Goal: Information Seeking & Learning: Learn about a topic

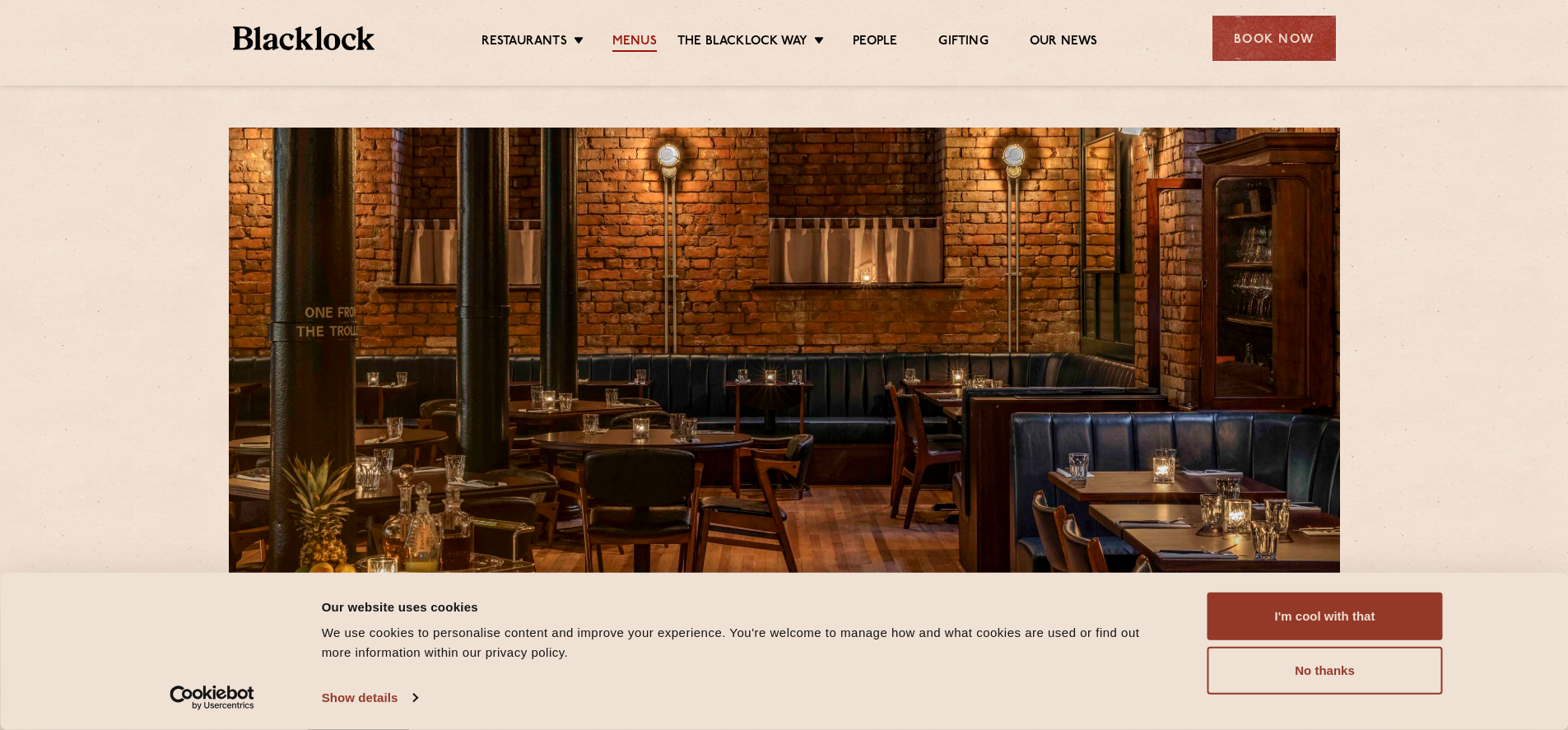
click at [630, 38] on link "Menus" at bounding box center [635, 43] width 45 height 18
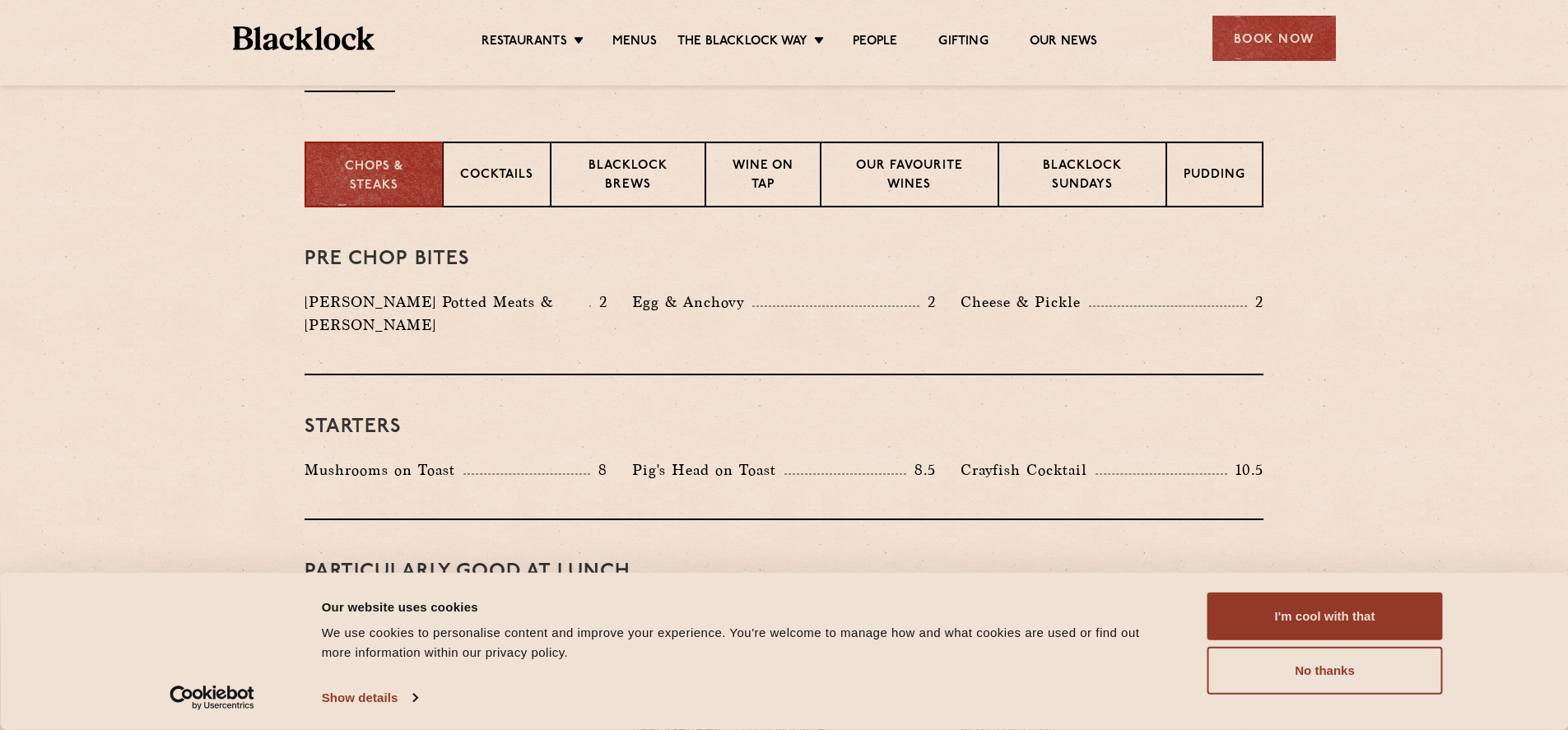
scroll to position [593, 0]
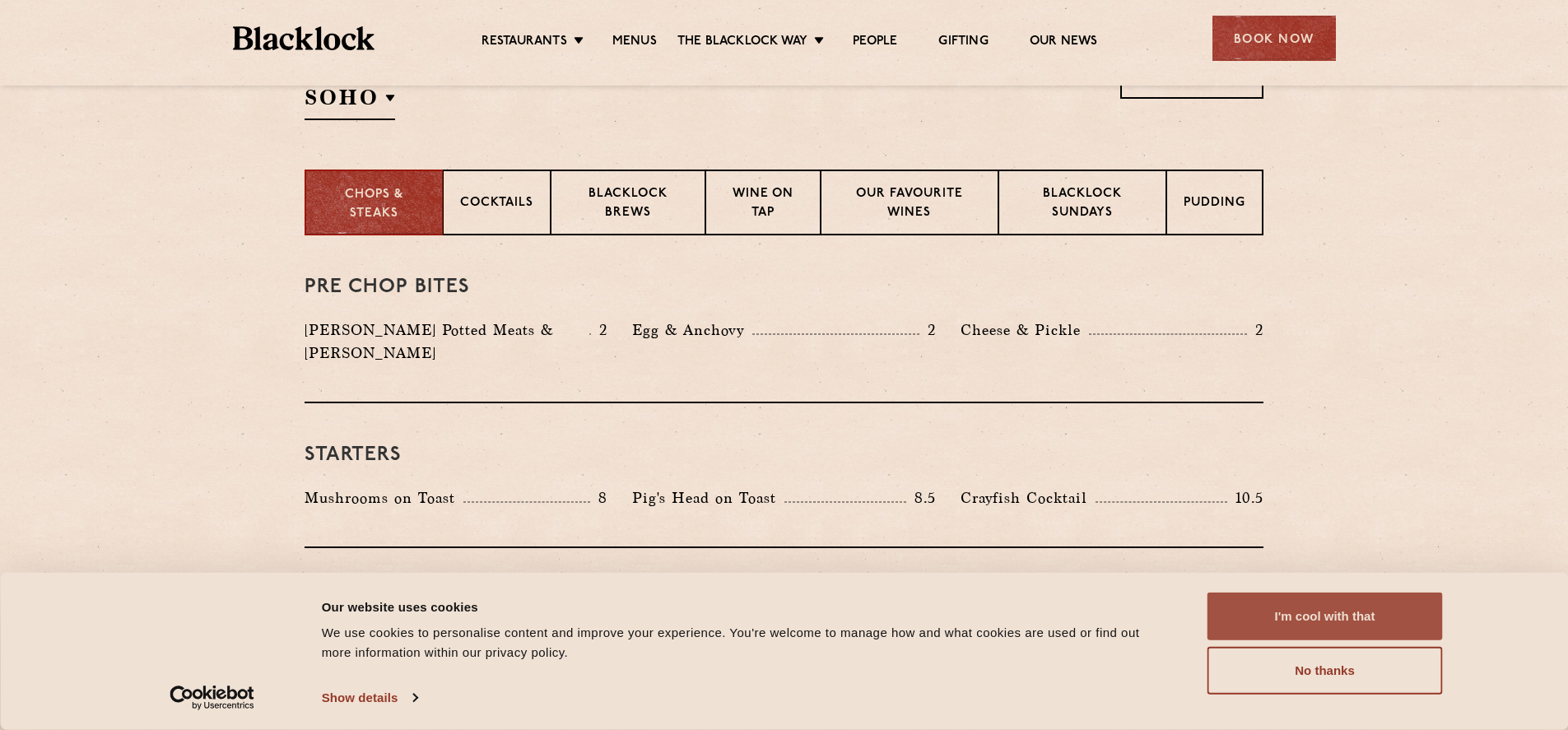
click at [1374, 611] on button "I'm cool with that" at bounding box center [1325, 616] width 235 height 48
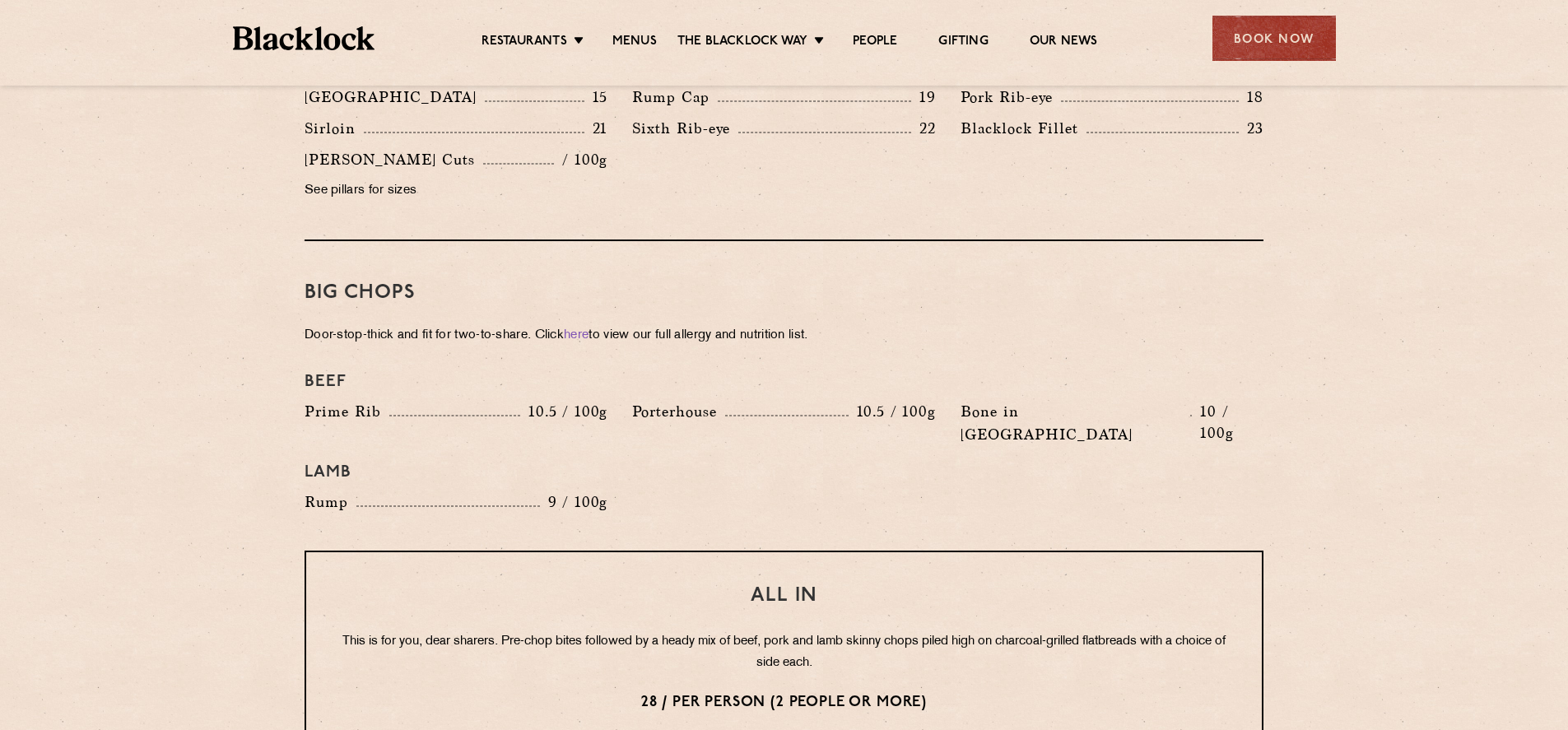
scroll to position [1778, 0]
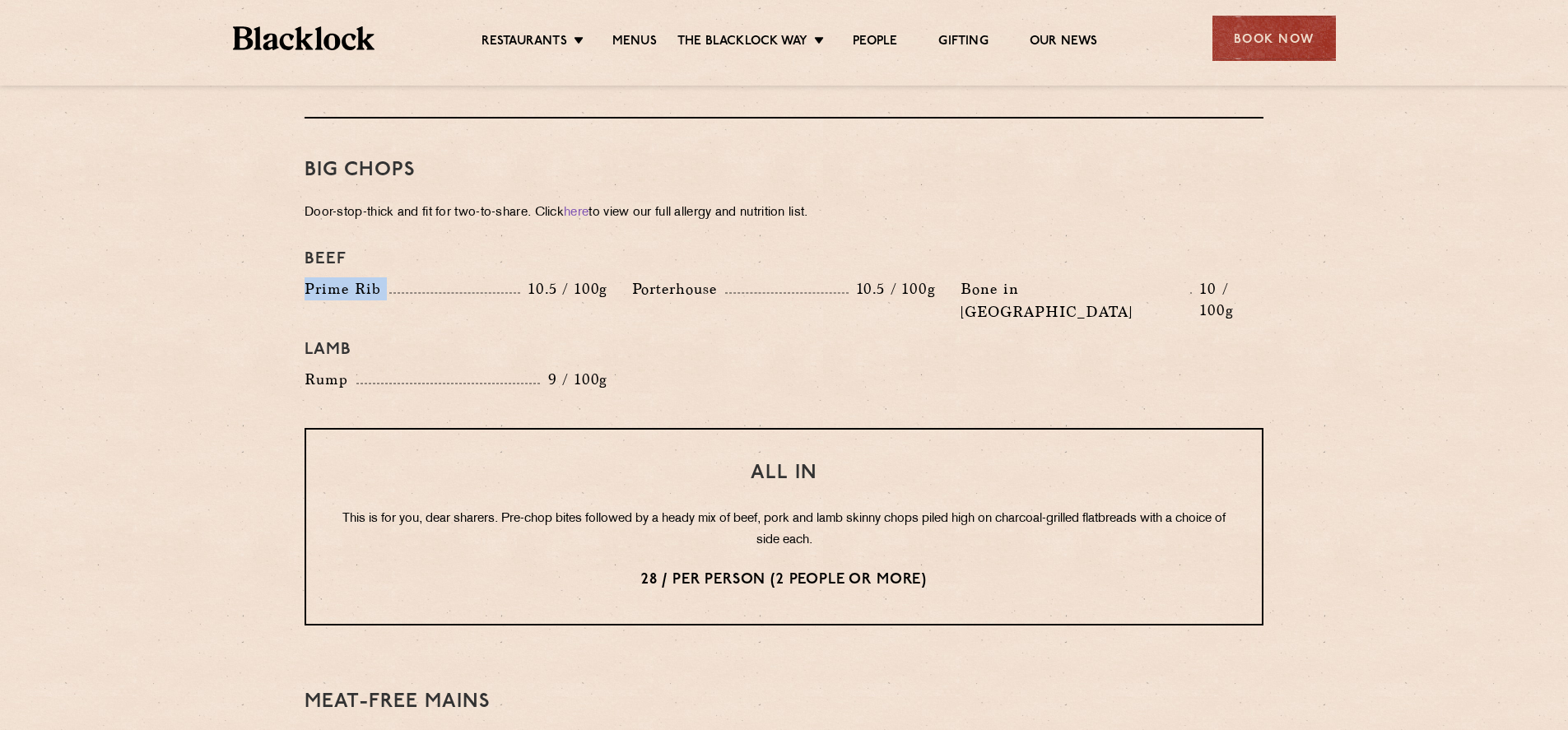
drag, startPoint x: 527, startPoint y: 269, endPoint x: 297, endPoint y: 254, distance: 230.5
click at [297, 254] on div "Beef Prime Rib 10.5 / 100g Porterhouse 10.5 / 100g Bone in Sirloin 10 / 100g La…" at bounding box center [784, 320] width 984 height 158
click at [579, 369] on p "9 / 100g" at bounding box center [574, 379] width 68 height 21
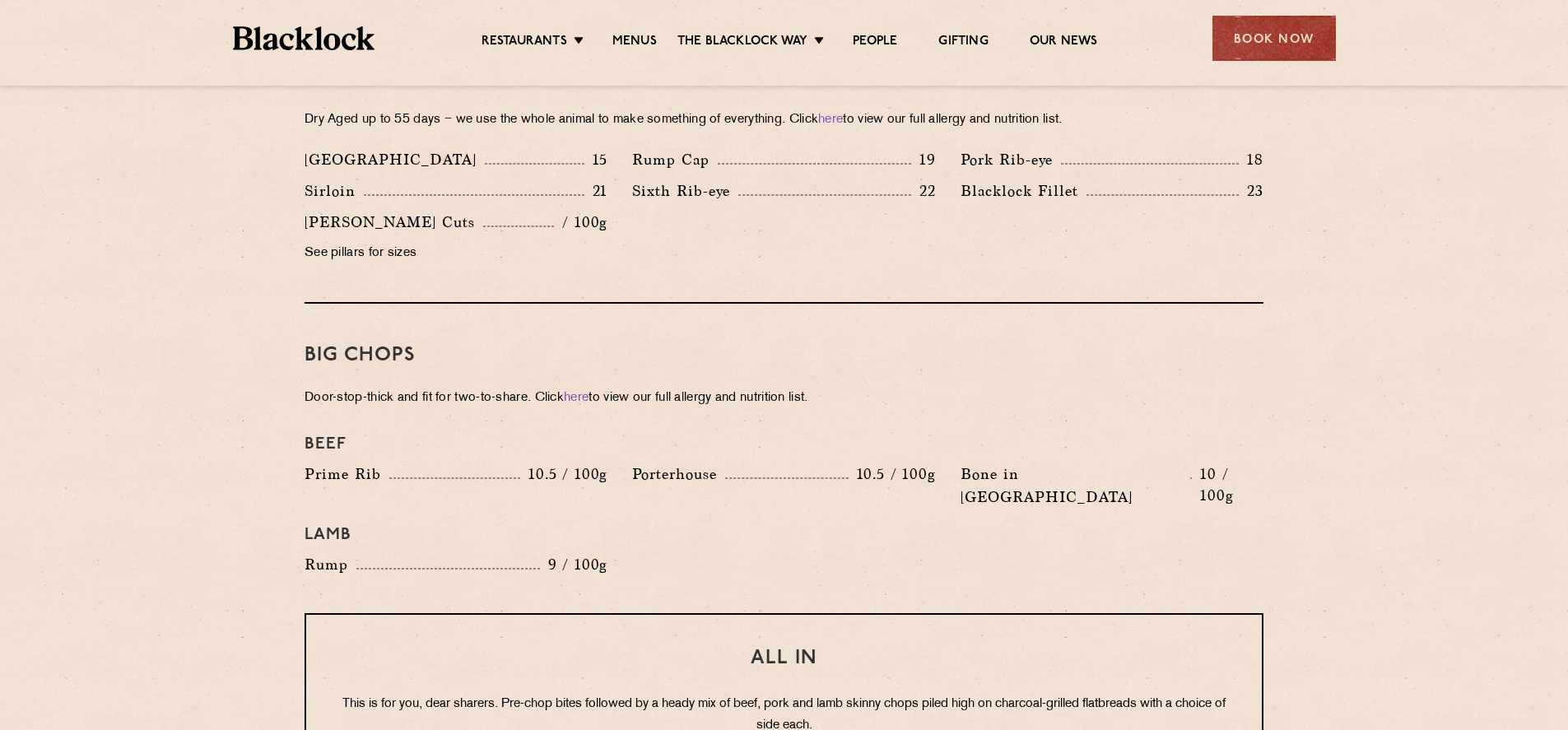
scroll to position [1046, 0]
